Goal: Navigation & Orientation: Find specific page/section

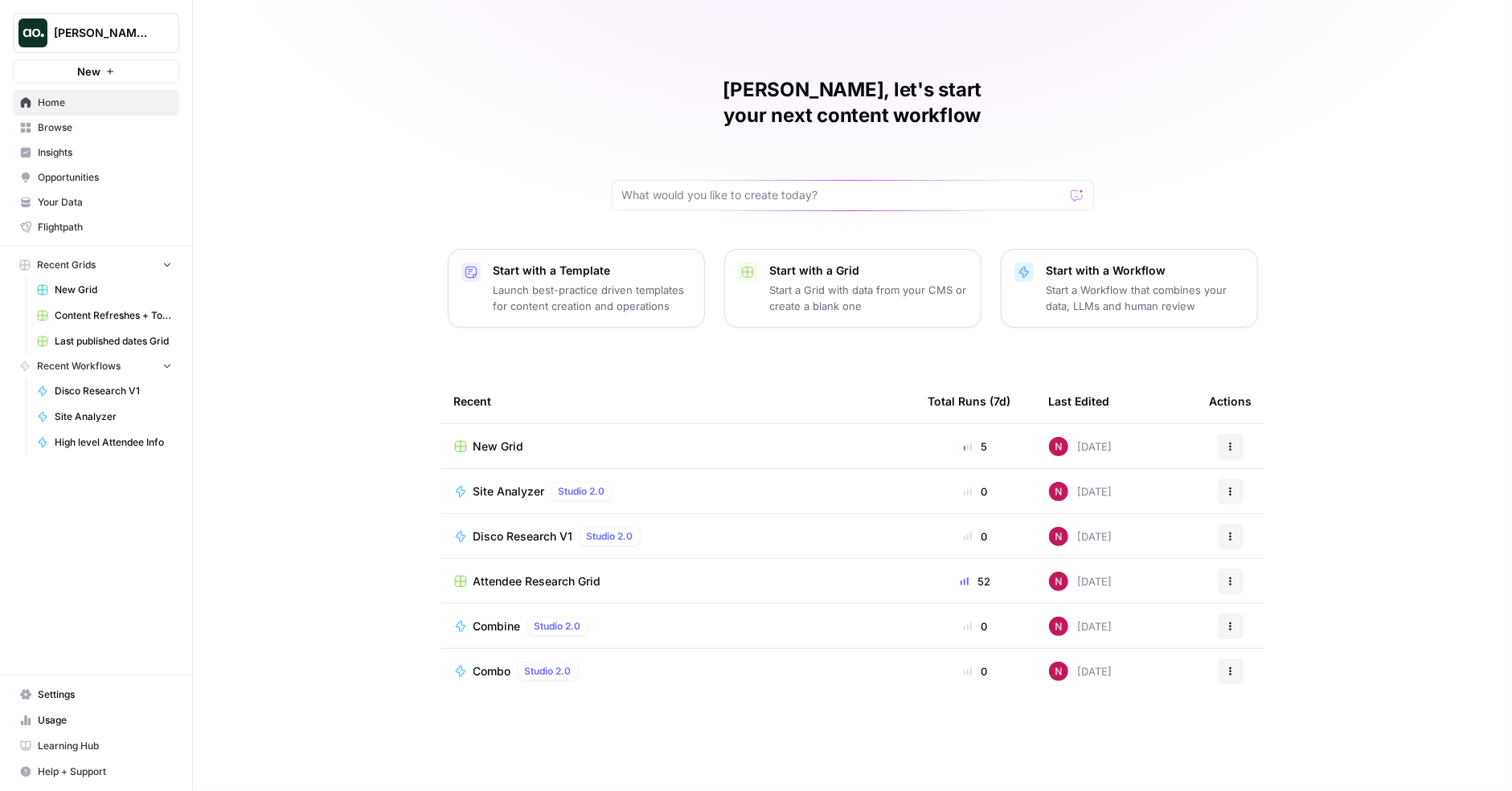
click at [73, 126] on span "Browse" at bounding box center [104, 128] width 135 height 15
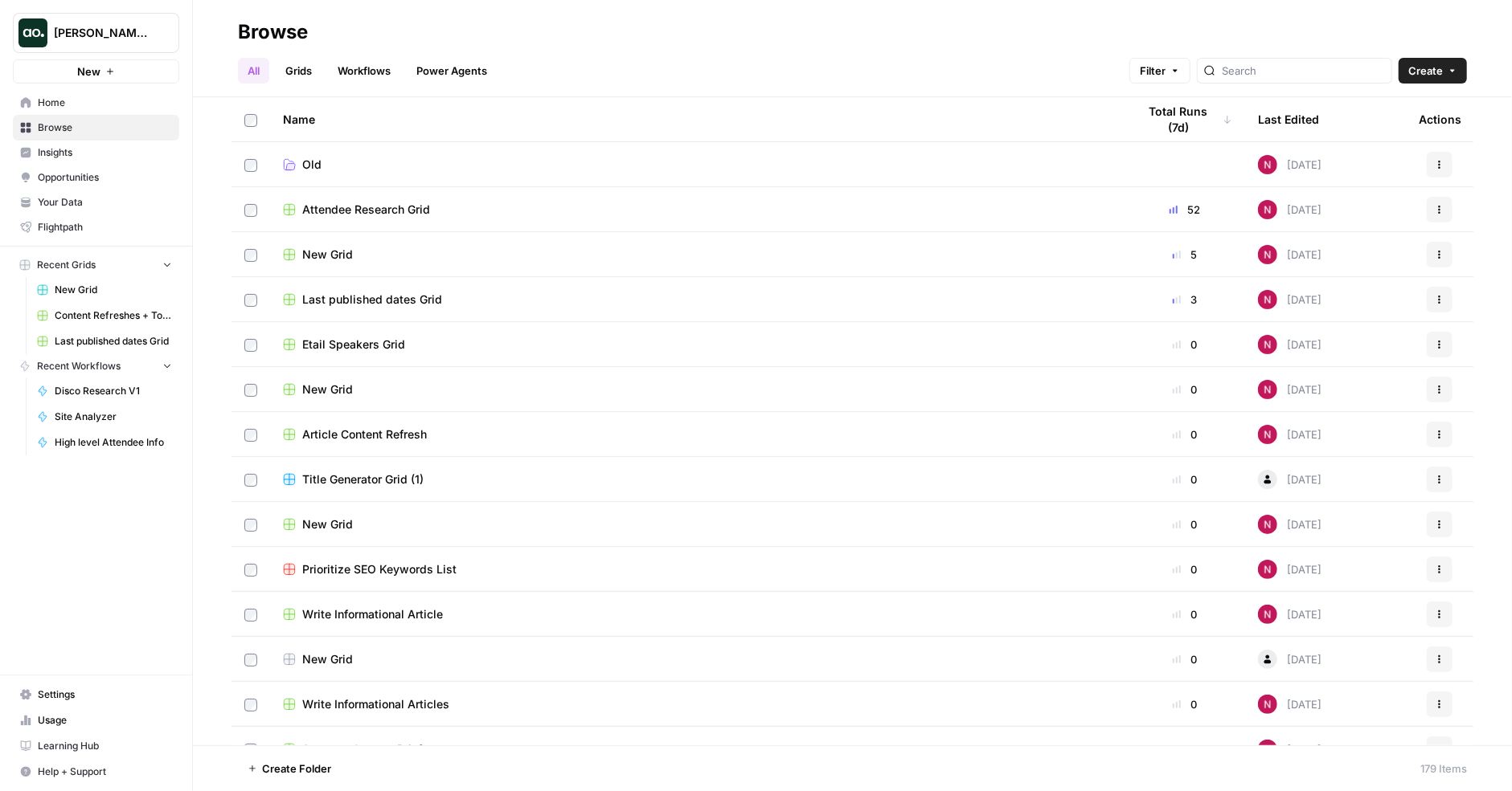
click at [77, 92] on link "Home" at bounding box center [95, 103] width 166 height 26
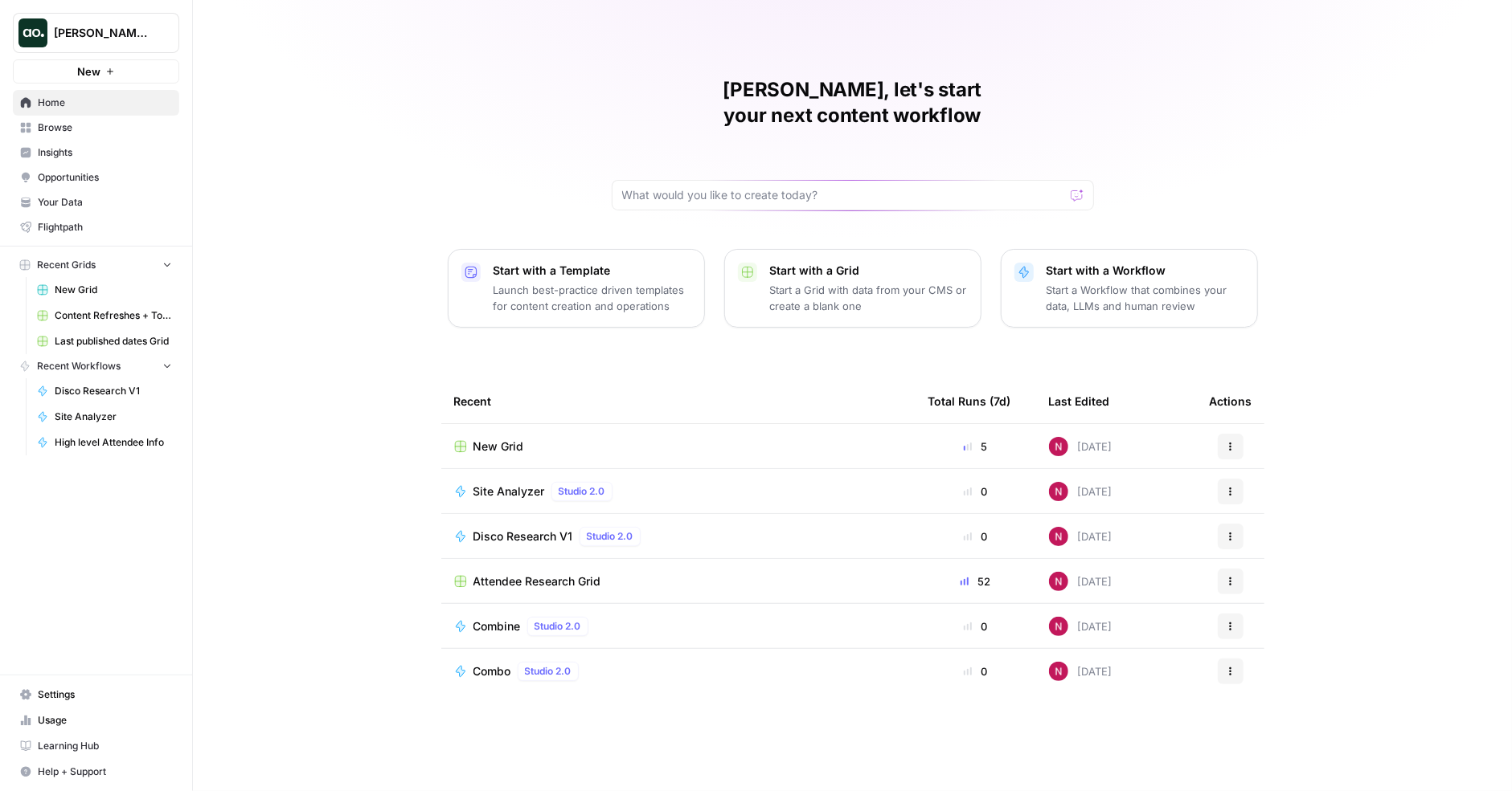
click at [95, 126] on span "Browse" at bounding box center [104, 128] width 135 height 15
